Goal: Task Accomplishment & Management: Manage account settings

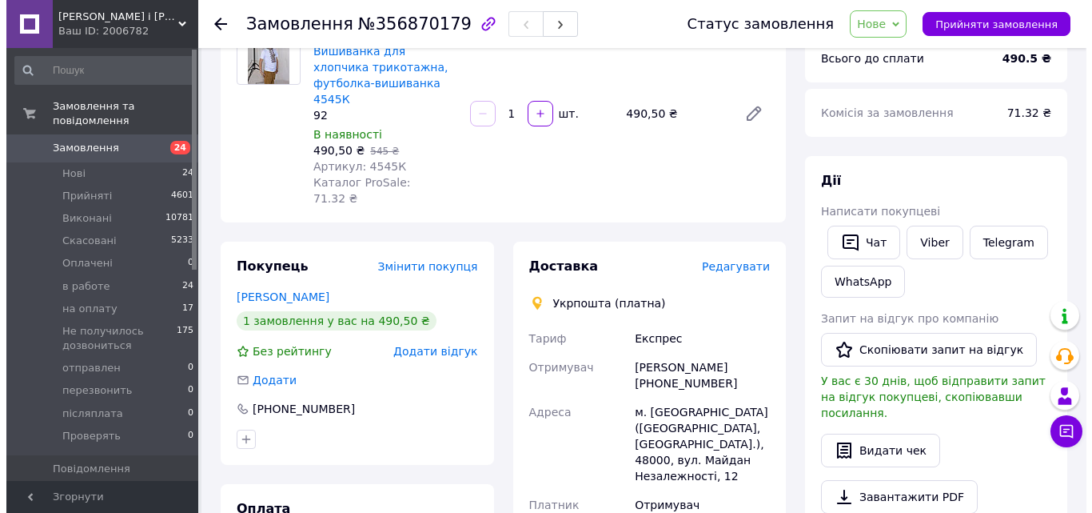
scroll to position [160, 0]
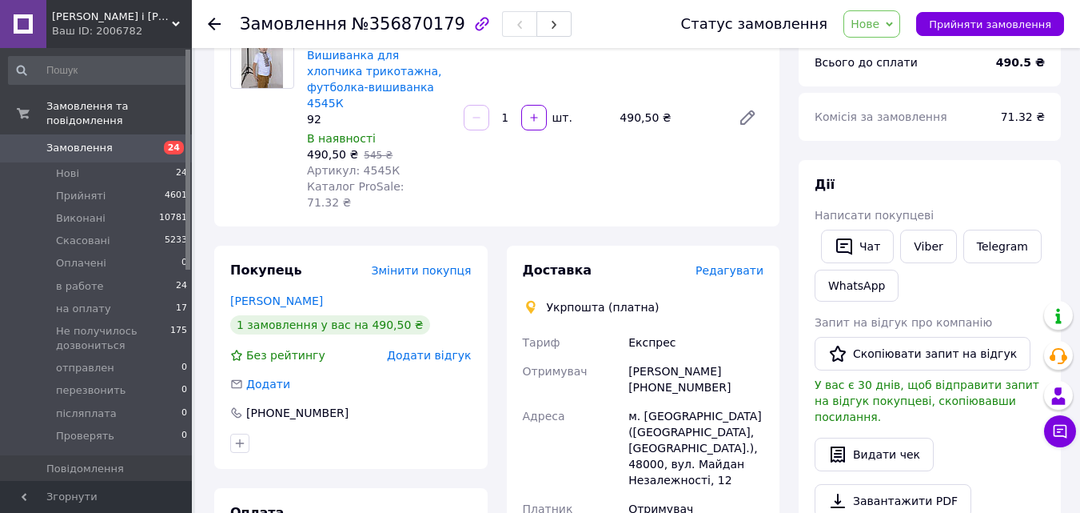
click at [744, 264] on span "Редагувати" at bounding box center [730, 270] width 68 height 13
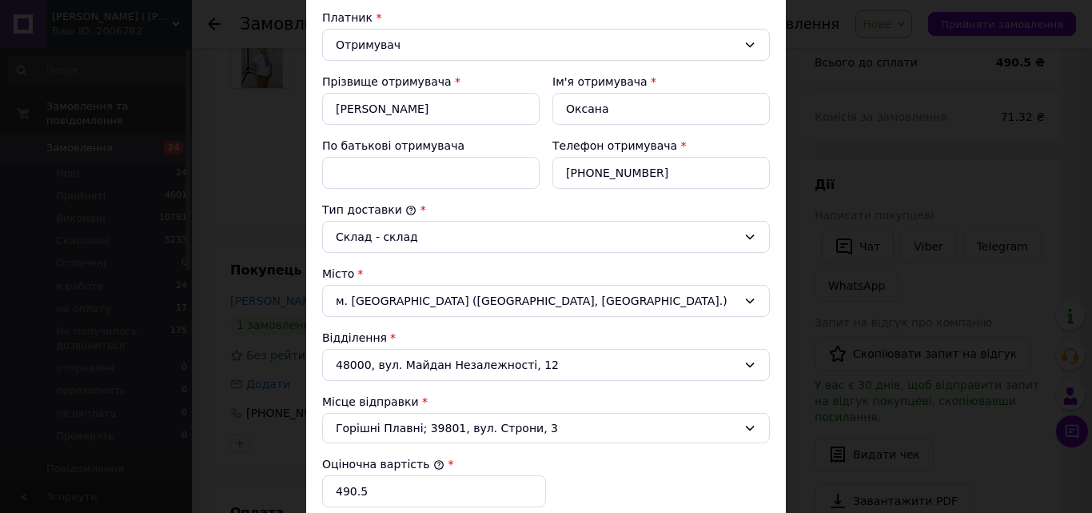
scroll to position [240, 0]
click at [748, 423] on icon at bounding box center [750, 427] width 13 height 13
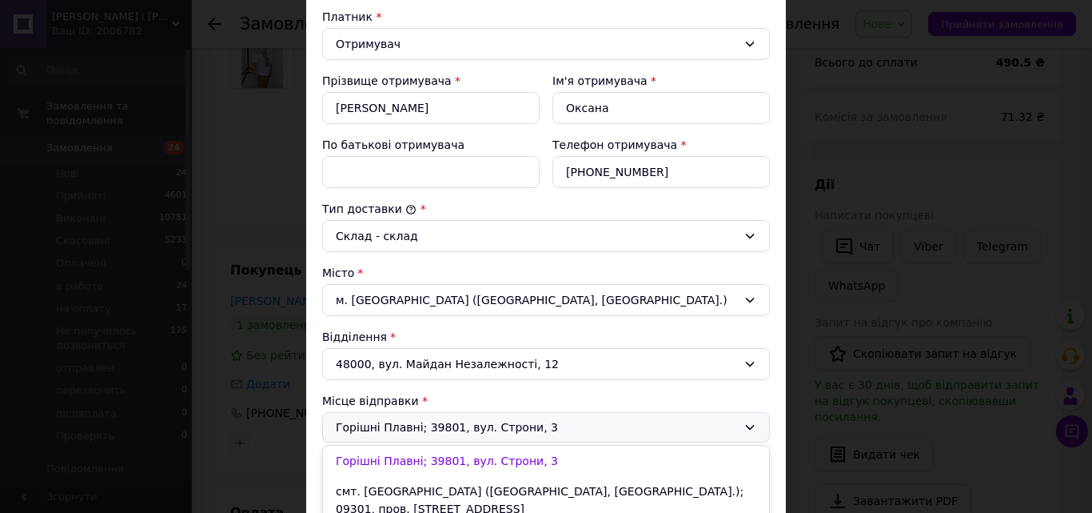
scroll to position [320, 0]
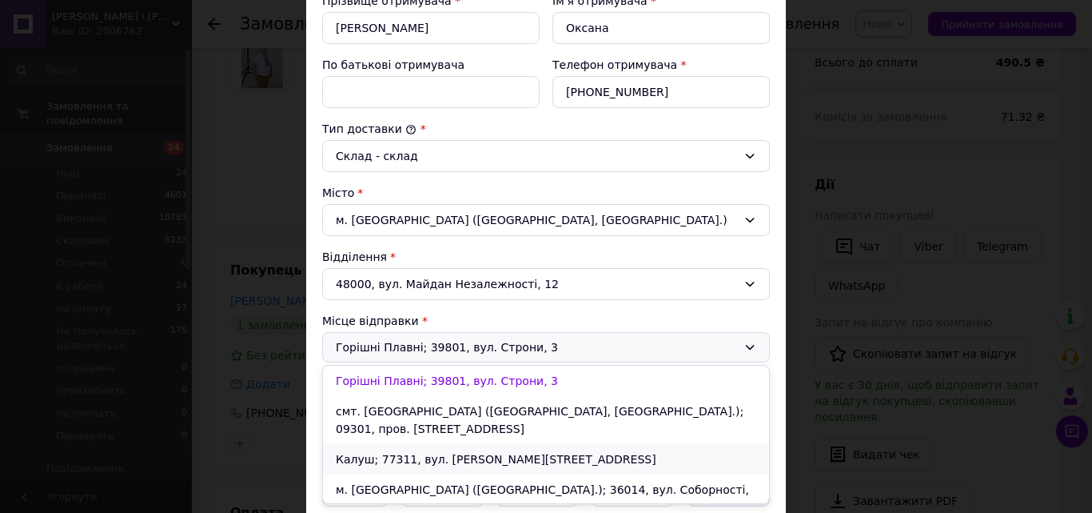
click at [486, 444] on li "Калуш; 77311, вул. [PERSON_NAME][STREET_ADDRESS]" at bounding box center [546, 459] width 446 height 30
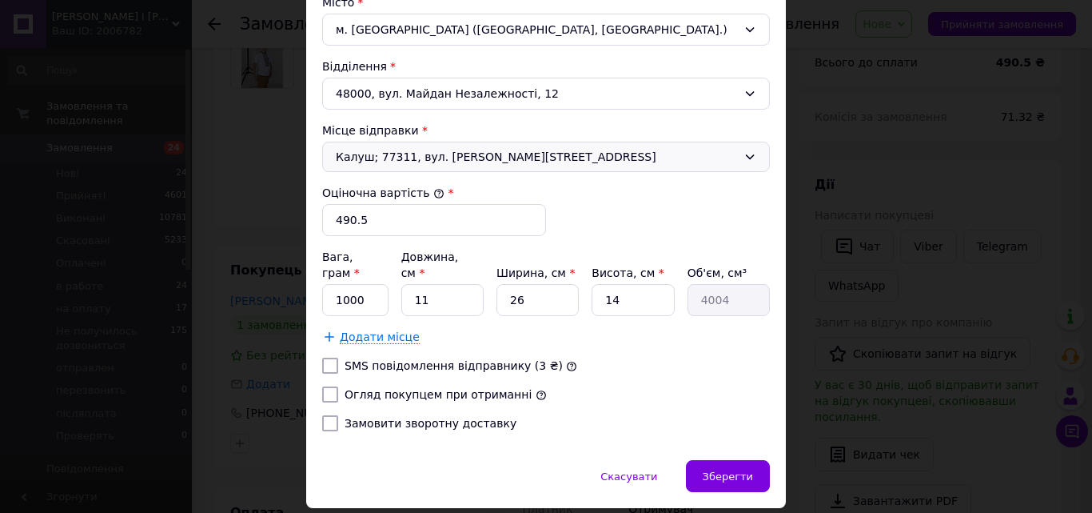
scroll to position [545, 0]
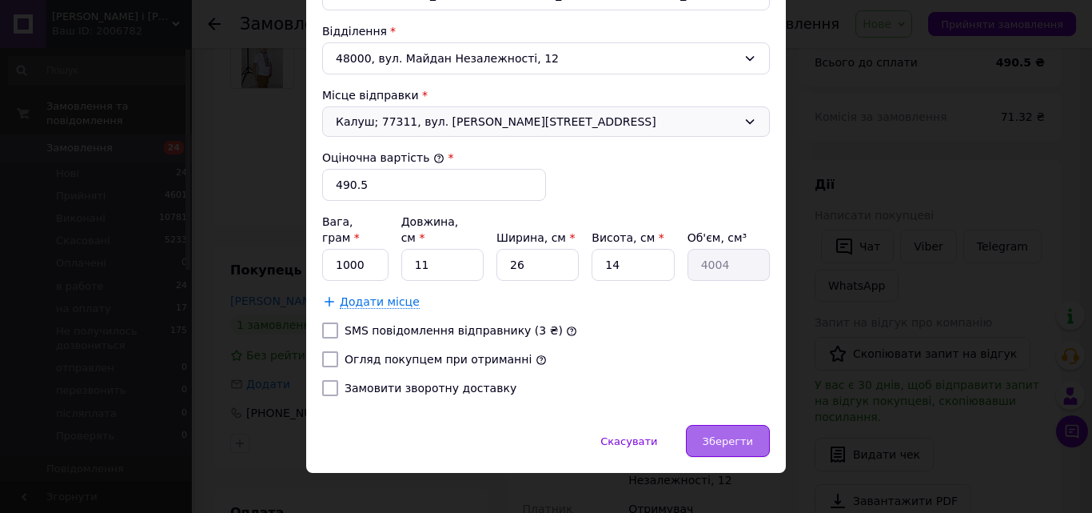
click at [717, 433] on div "Зберегти" at bounding box center [728, 441] width 84 height 32
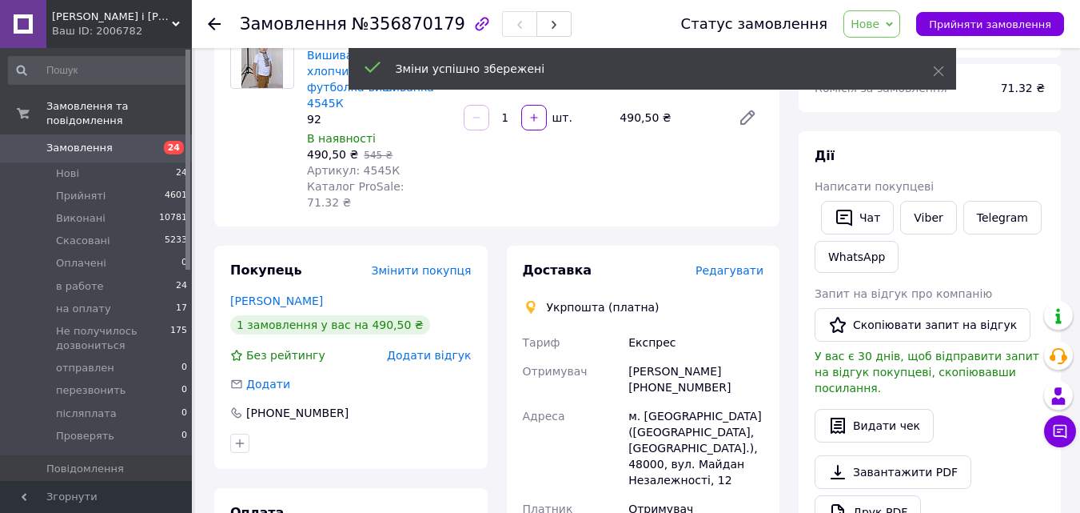
click at [737, 264] on span "Редагувати" at bounding box center [730, 270] width 68 height 13
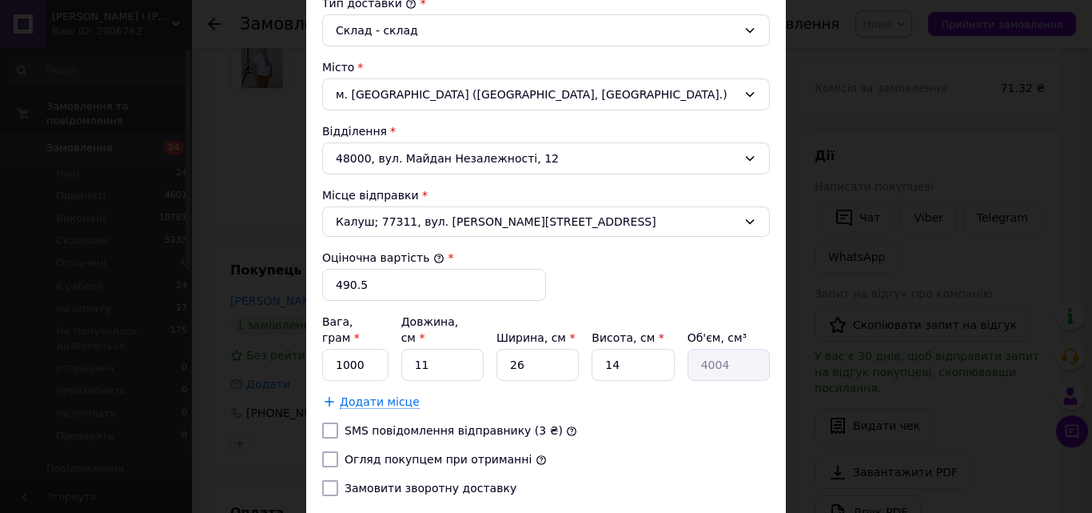
scroll to position [480, 0]
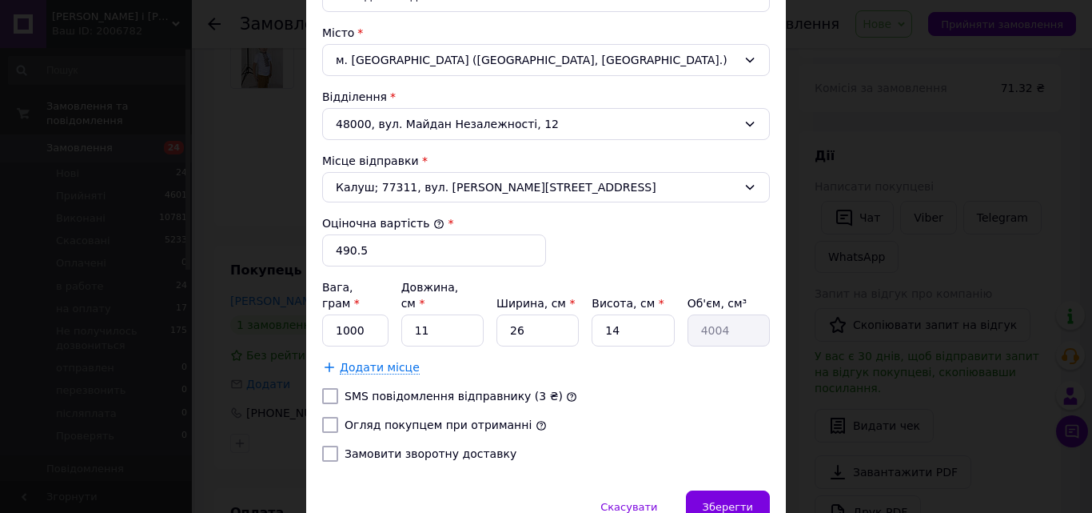
click at [334, 417] on input "Огляд покупцем при отриманні" at bounding box center [330, 425] width 16 height 16
checkbox input "true"
click at [730, 501] on span "Зберегти" at bounding box center [728, 507] width 50 height 12
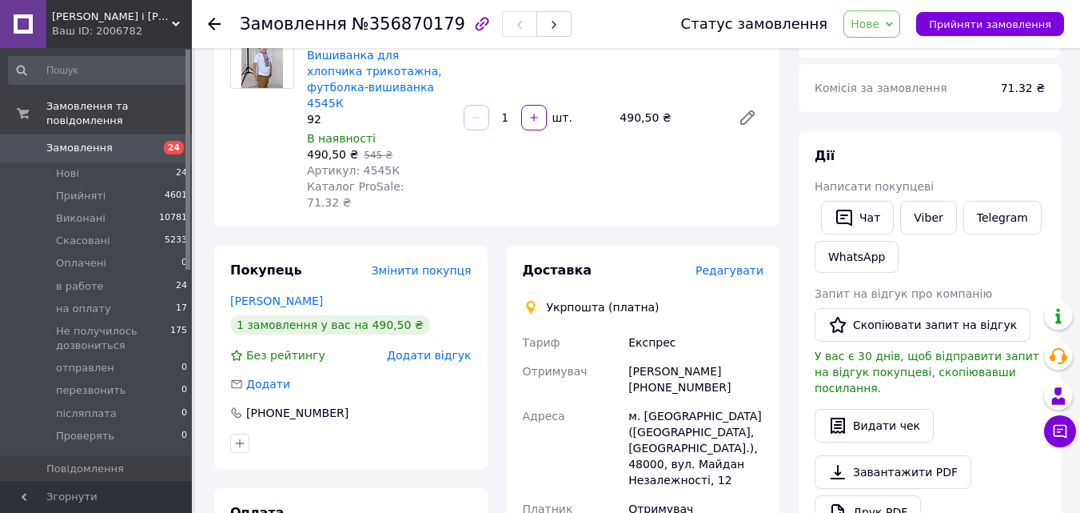
click at [737, 264] on span "Редагувати" at bounding box center [730, 270] width 68 height 13
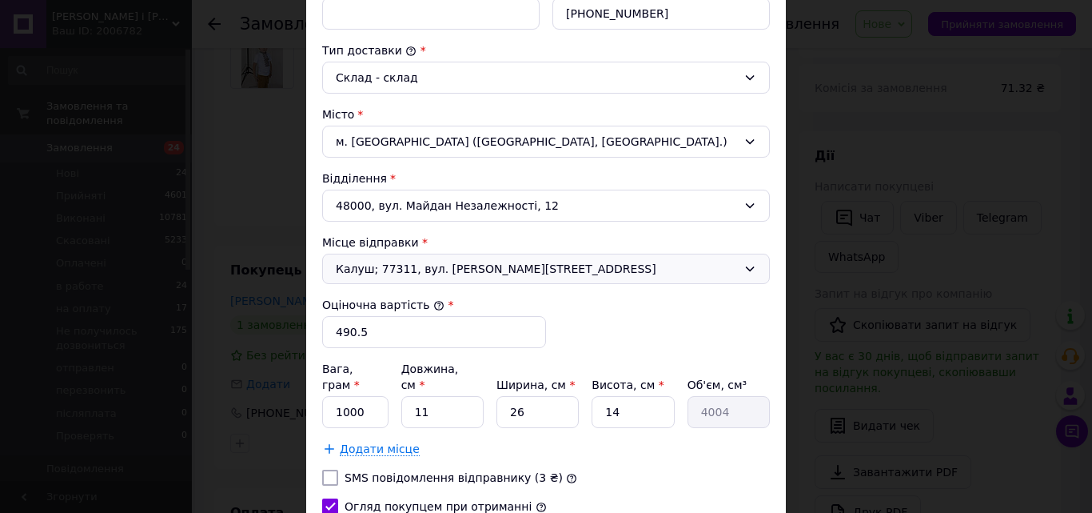
scroll to position [400, 0]
drag, startPoint x: 345, startPoint y: 392, endPoint x: 333, endPoint y: 396, distance: 12.6
click at [333, 396] on input "1000" at bounding box center [355, 410] width 66 height 32
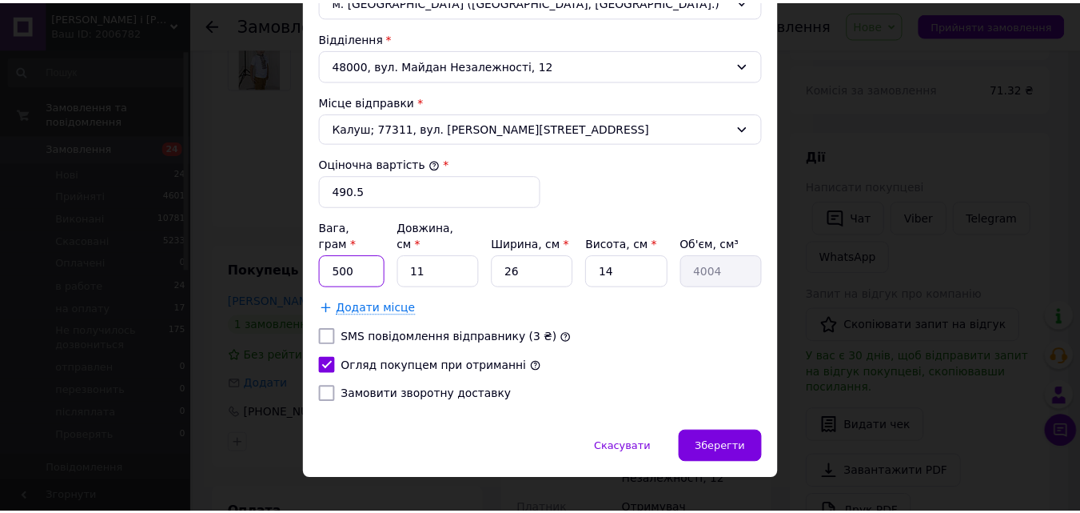
scroll to position [545, 0]
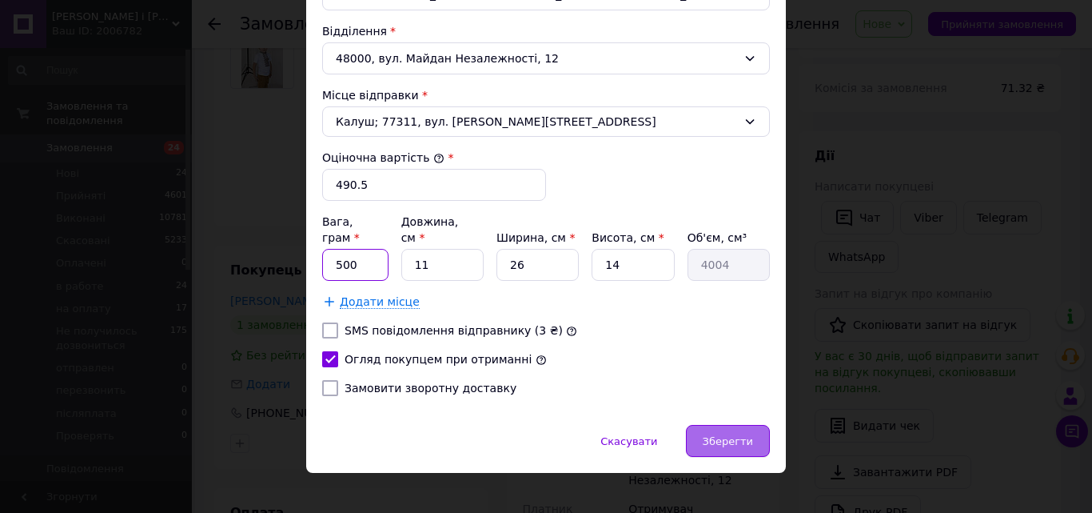
type input "500"
click at [728, 435] on span "Зберегти" at bounding box center [728, 441] width 50 height 12
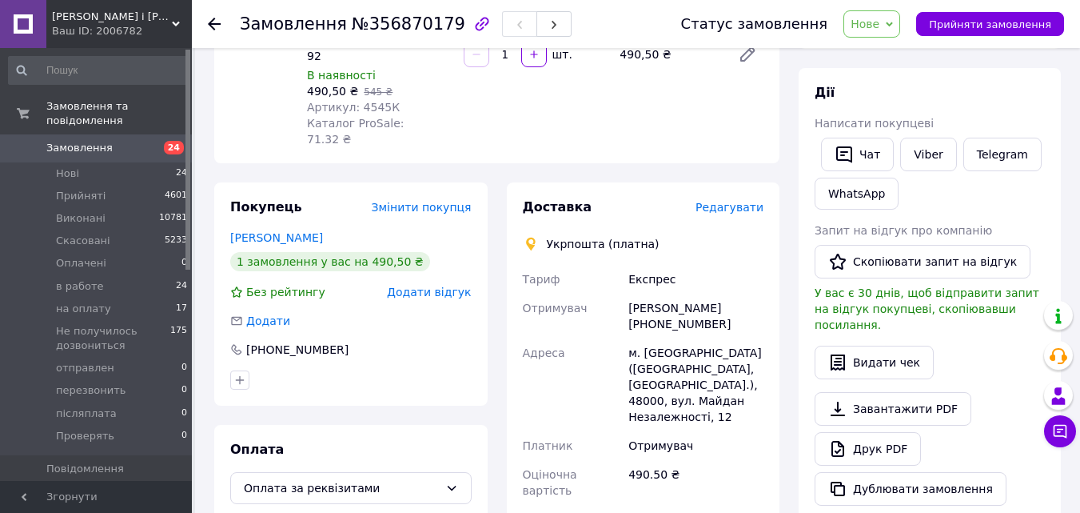
scroll to position [320, 0]
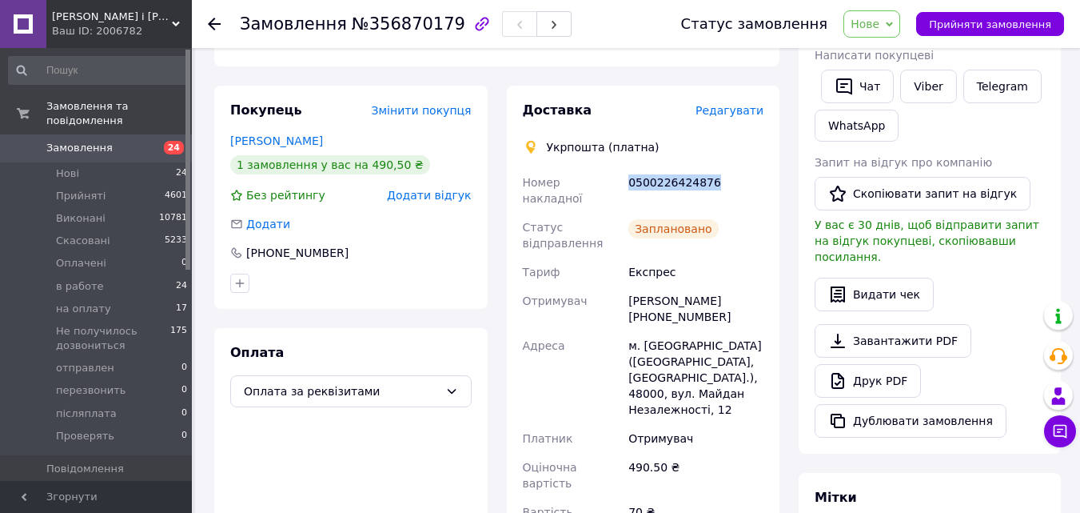
drag, startPoint x: 708, startPoint y: 150, endPoint x: 622, endPoint y: 155, distance: 86.5
click at [622, 168] on div "Номер накладної 0500226424876 Статус відправлення Заплановано Тариф Експрес Отр…" at bounding box center [644, 355] width 248 height 374
copy div "Номер накладної 0500226424876"
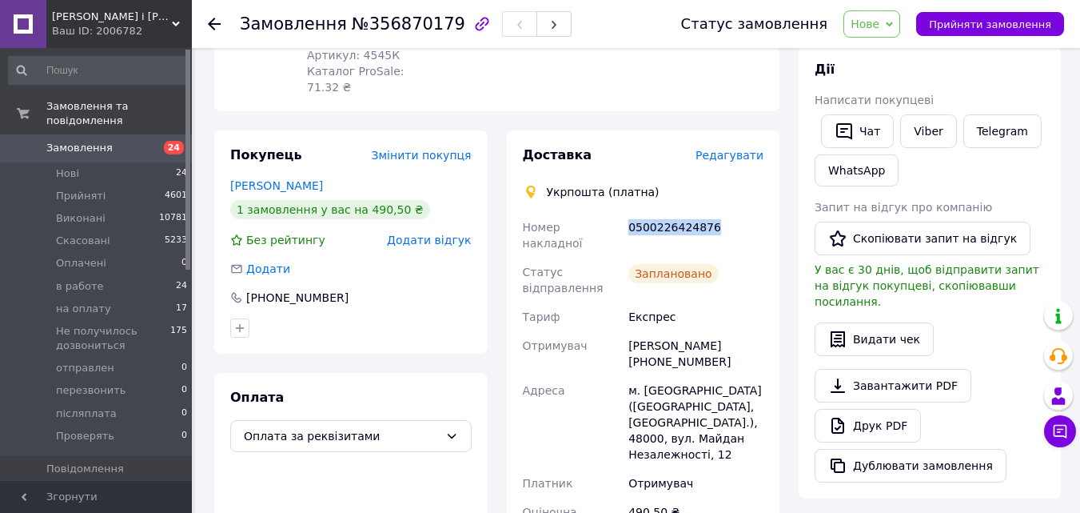
scroll to position [240, 0]
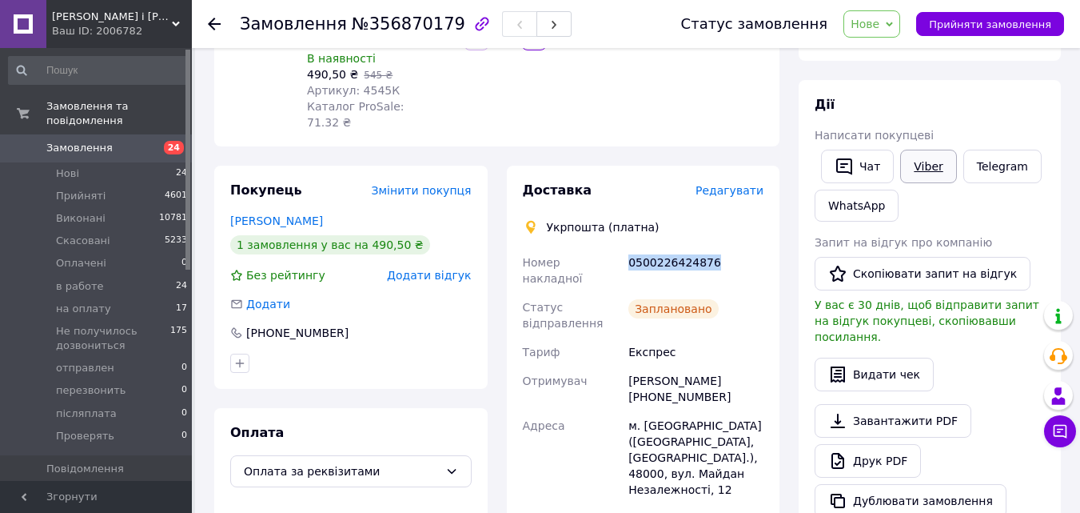
click at [935, 161] on link "Viber" at bounding box center [928, 167] width 56 height 34
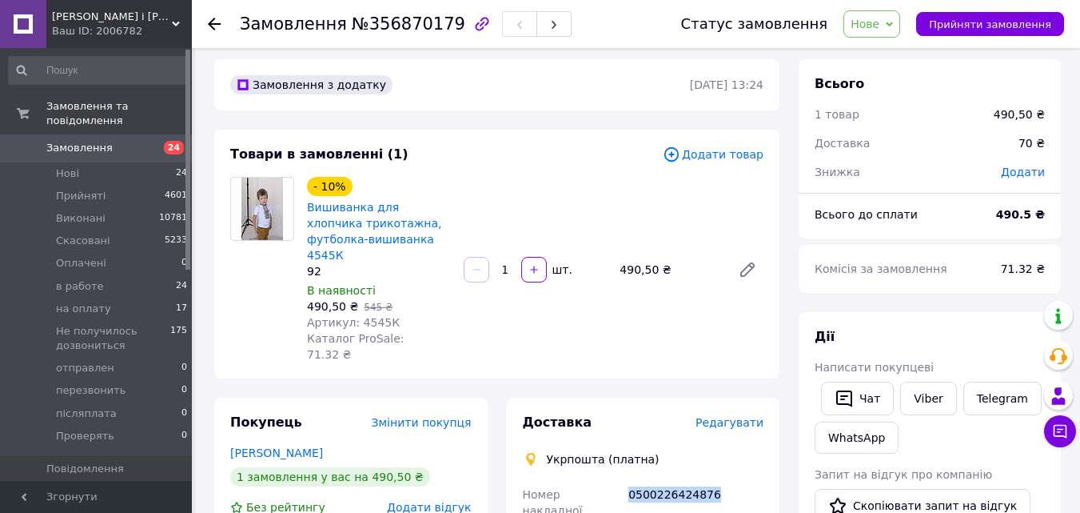
scroll to position [0, 0]
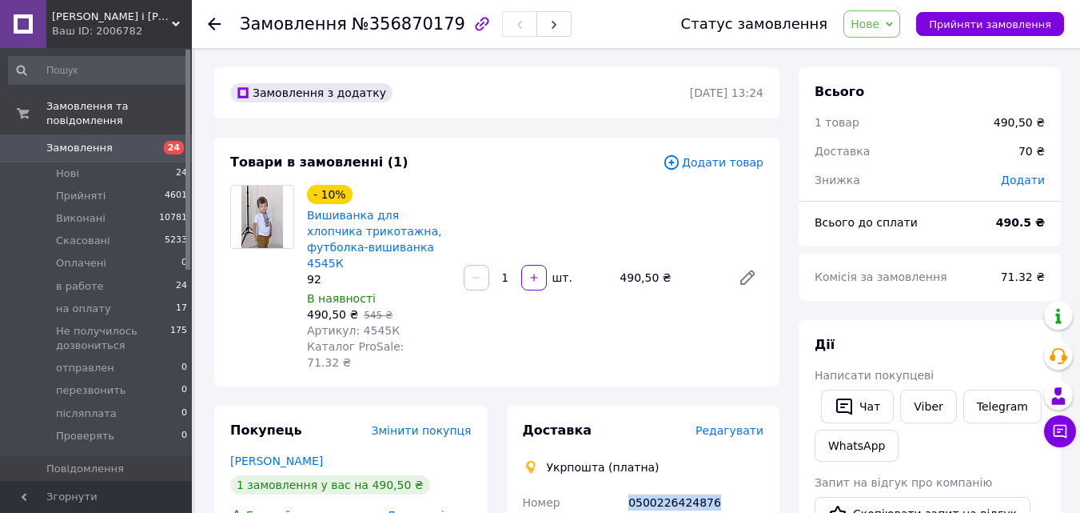
click at [62, 141] on span "Замовлення" at bounding box center [79, 148] width 66 height 14
